Goal: Communication & Community: Answer question/provide support

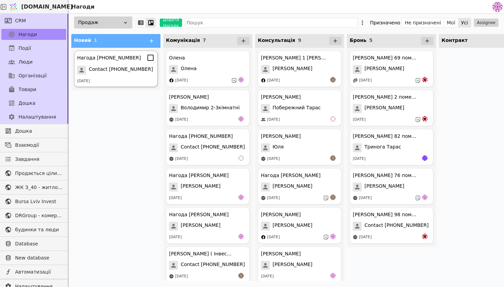
click at [107, 75] on div "Нагода [PHONE_NUMBER] Contact [PHONE_NUMBER] [DATE]" at bounding box center [116, 68] width 84 height 36
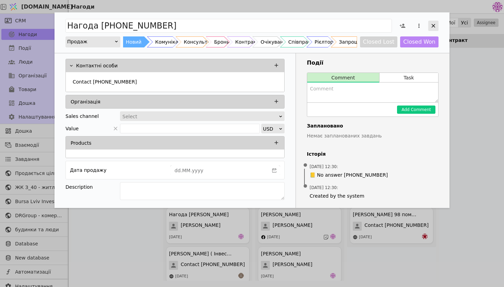
click at [433, 26] on icon "Add Opportunity" at bounding box center [434, 26] width 4 height 4
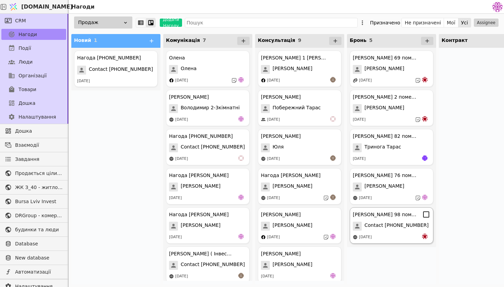
click at [394, 237] on div "[DATE]" at bounding box center [392, 236] width 78 height 7
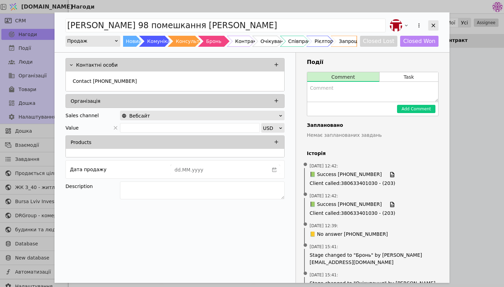
click at [433, 24] on icon "Add Opportunity" at bounding box center [434, 25] width 6 height 6
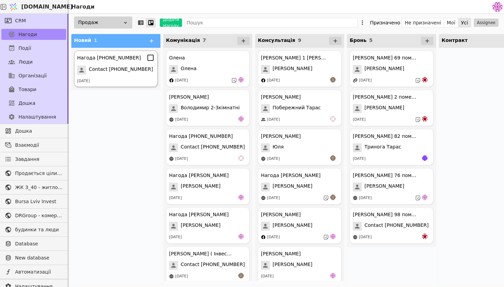
click at [146, 79] on div "[DATE]" at bounding box center [116, 81] width 78 height 6
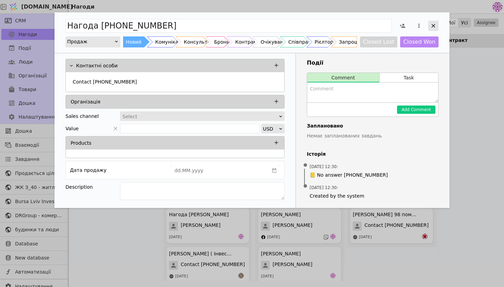
click at [439, 27] on div "Add Opportunity" at bounding box center [434, 26] width 10 height 10
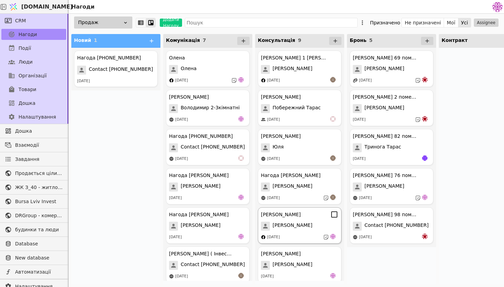
scroll to position [122, 0]
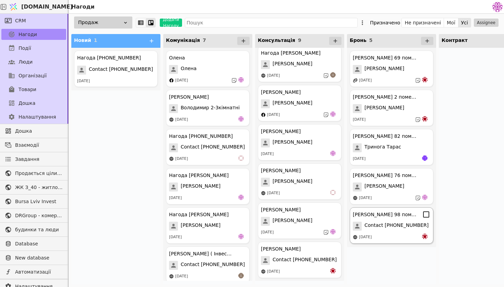
click at [373, 225] on span "Contact [PHONE_NUMBER]" at bounding box center [397, 225] width 64 height 9
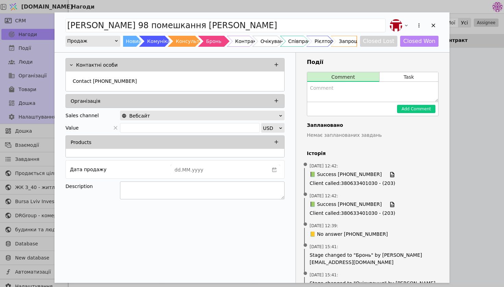
click at [170, 185] on textarea "Add Opportunity" at bounding box center [202, 190] width 165 height 18
type textarea "О"
type textarea "П"
type textarea "("
type textarea "98 помешкання"
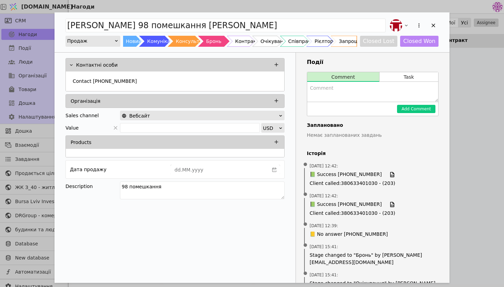
click at [337, 94] on textarea "Add Opportunity" at bounding box center [372, 92] width 131 height 20
click at [401, 89] on textarea "додатково поставили на бронювання 98 помешкання" at bounding box center [372, 92] width 131 height 20
click at [434, 88] on textarea "додатково поставили на бронювання 38 помешкання" at bounding box center [372, 92] width 131 height 20
type textarea "додатково поставили на бронювання 38 помешкання при повній оплаті знижка"
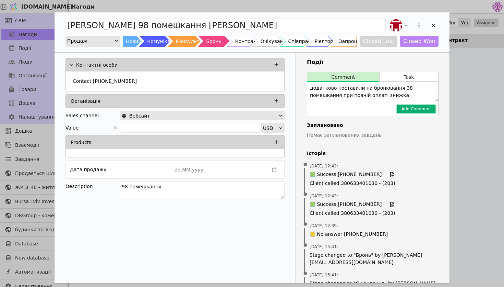
click at [421, 110] on button "Add Comment" at bounding box center [416, 109] width 38 height 8
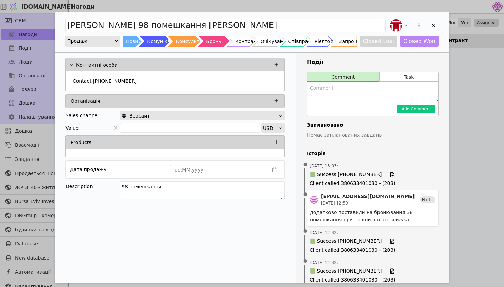
click at [362, 94] on textarea "Add Opportunity" at bounding box center [372, 92] width 131 height 20
type textarea "ь"
type textarea "т"
type textarea "та 91 помешкання"
click at [413, 108] on button "Add Comment" at bounding box center [416, 109] width 38 height 8
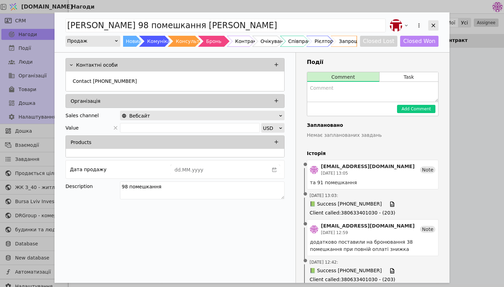
click at [437, 23] on div "Add Opportunity" at bounding box center [434, 25] width 10 height 10
